Goal: Information Seeking & Learning: Learn about a topic

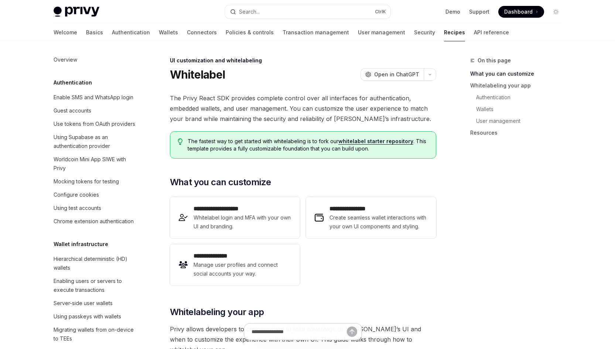
scroll to position [328, 0]
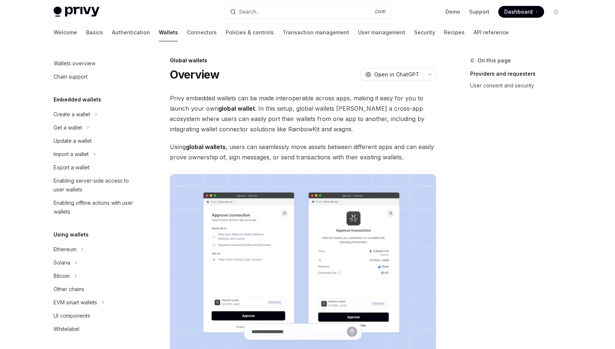
scroll to position [285, 0]
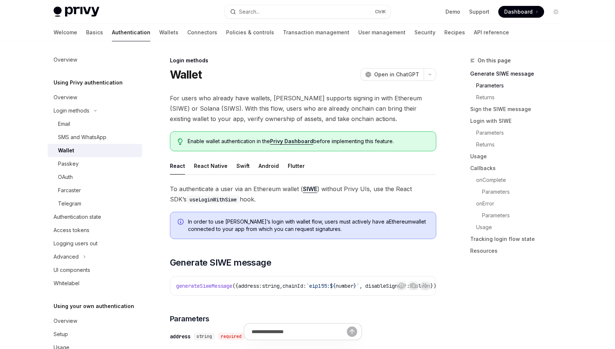
scroll to position [261, 0]
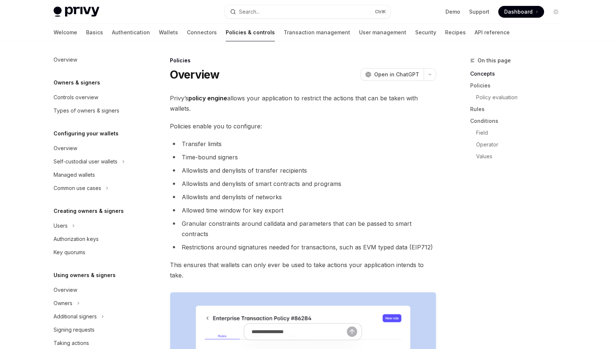
scroll to position [171, 0]
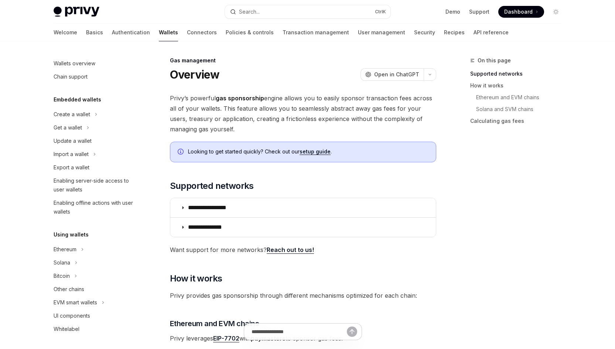
scroll to position [285, 0]
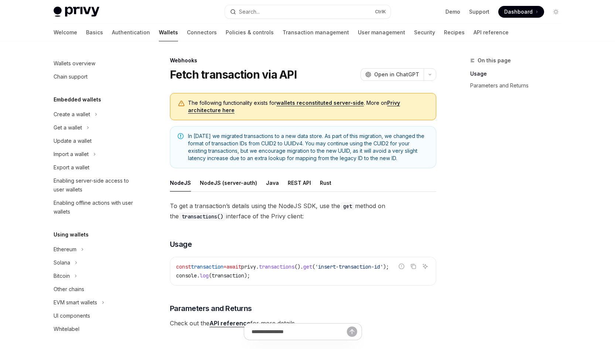
scroll to position [285, 0]
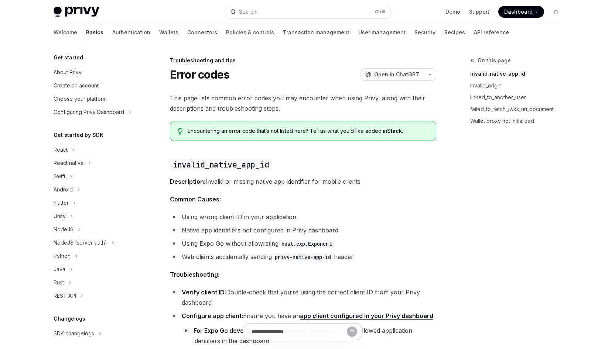
scroll to position [70, 0]
